Goal: Information Seeking & Learning: Learn about a topic

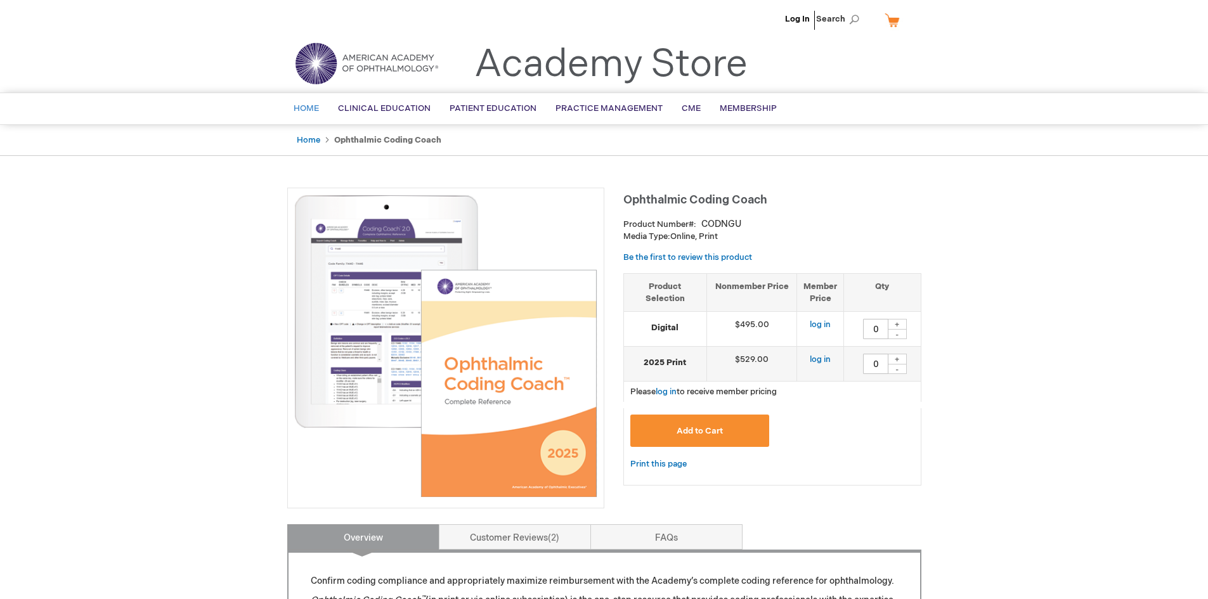
click at [302, 103] on span "Home" at bounding box center [306, 108] width 25 height 10
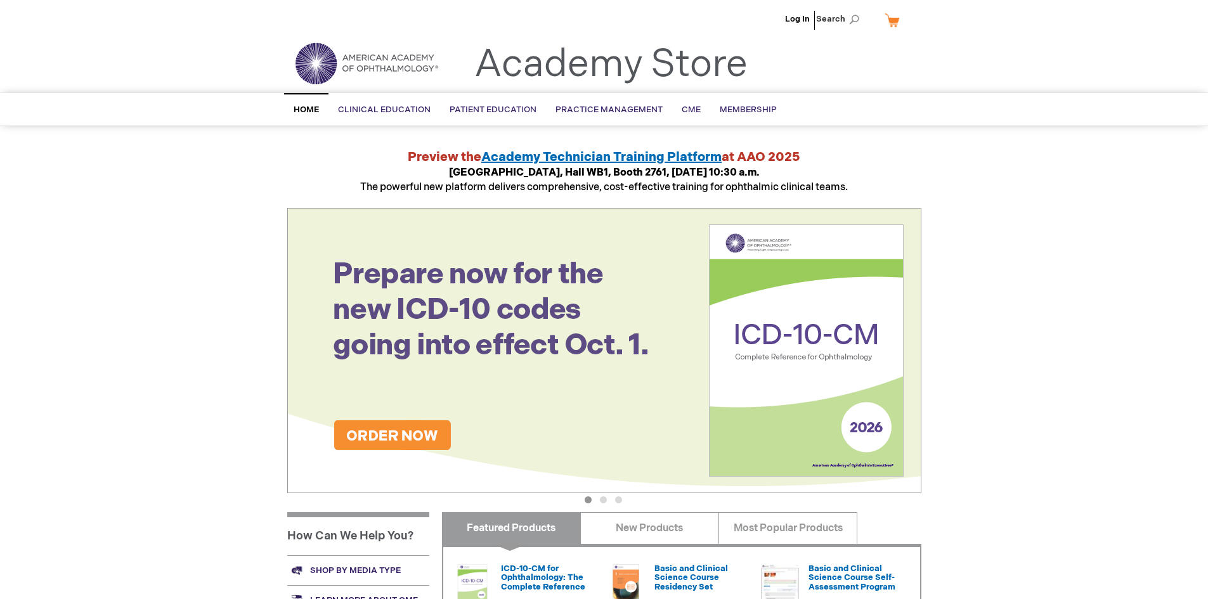
click at [833, 18] on span "Search" at bounding box center [840, 18] width 48 height 25
click at [0, 0] on input "Search" at bounding box center [0, 0] width 0 height 0
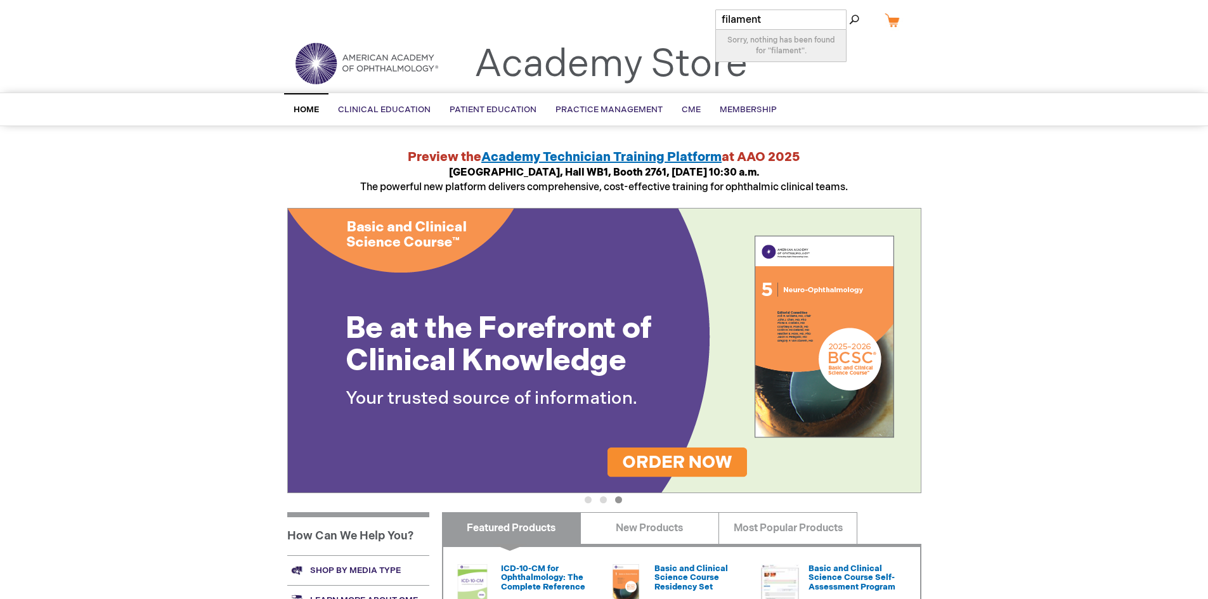
type input "filament"
click at [849, 10] on button "Search" at bounding box center [854, 20] width 10 height 20
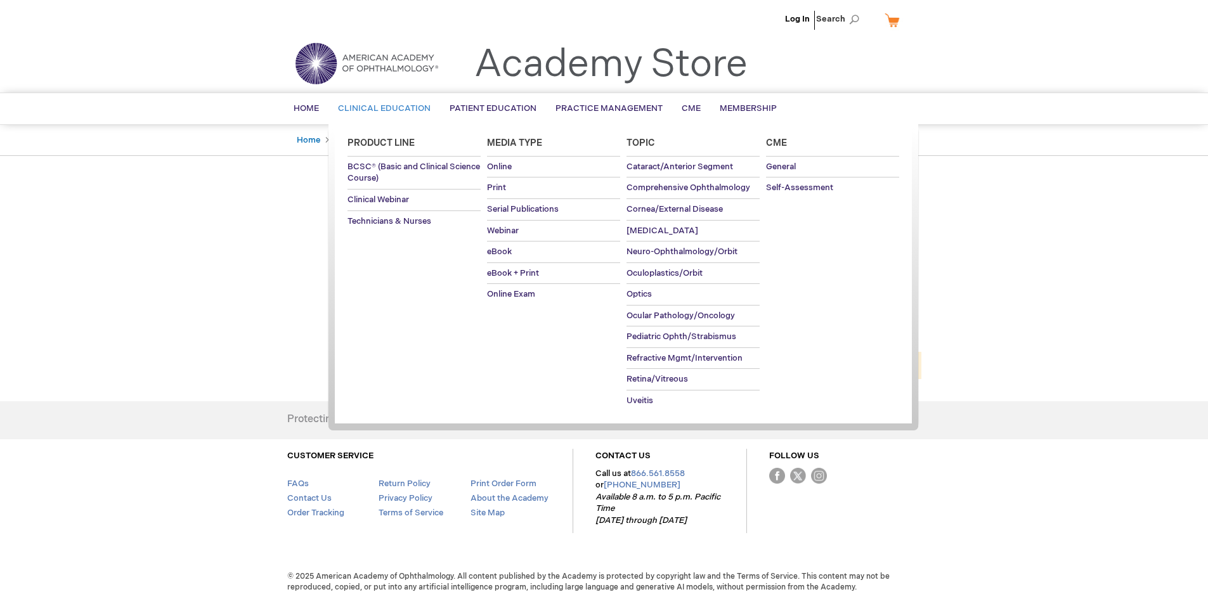
click at [387, 101] on link "Clinical Education" at bounding box center [384, 108] width 112 height 31
